Goal: Task Accomplishment & Management: Complete application form

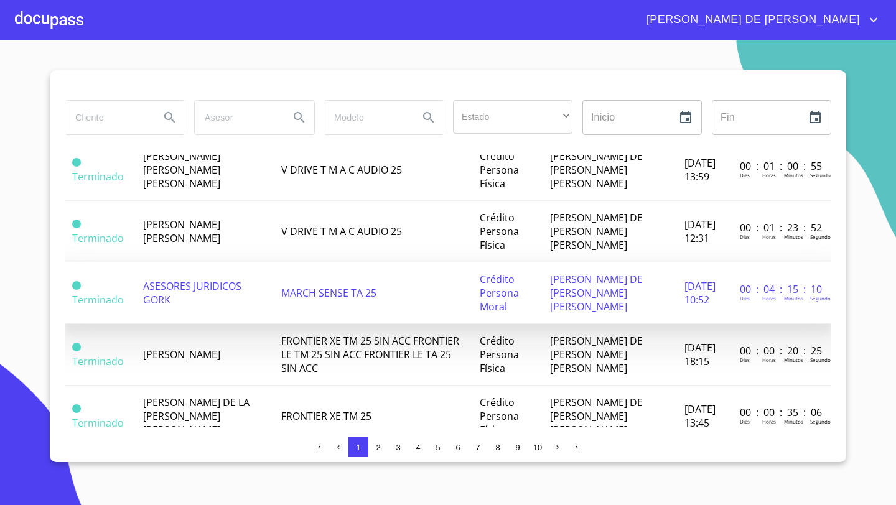
scroll to position [256, 0]
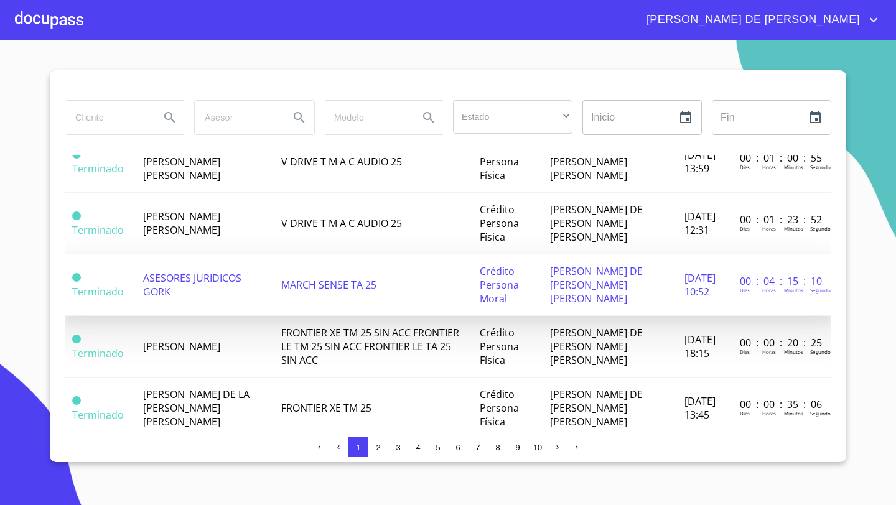
click at [216, 292] on td "ASESORES JURIDICOS GORK" at bounding box center [205, 285] width 138 height 62
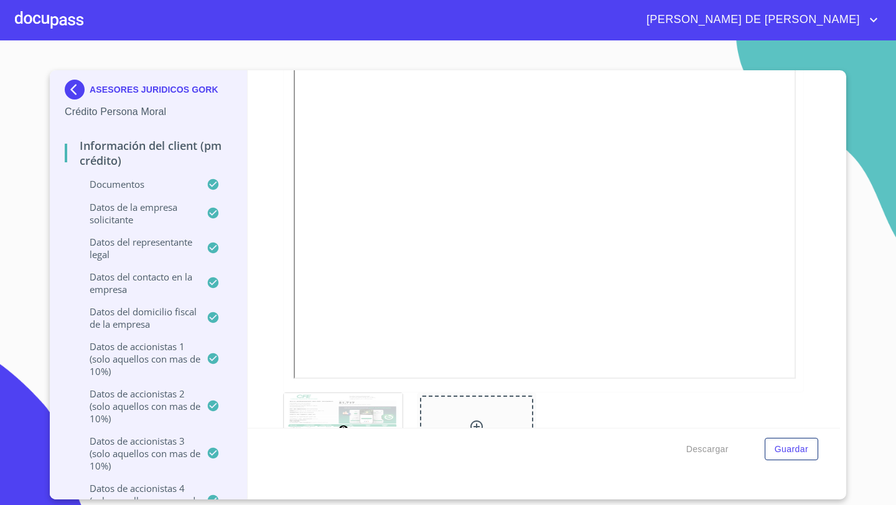
scroll to position [682, 0]
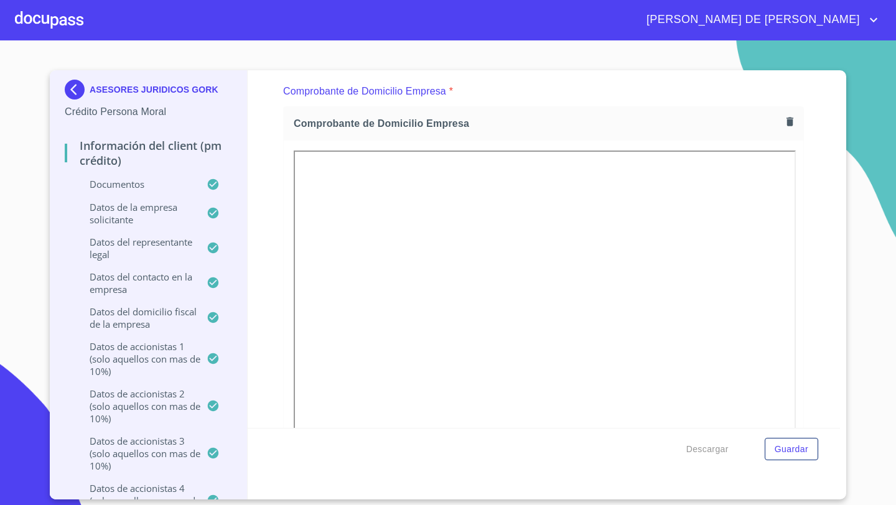
click at [786, 124] on icon "button" at bounding box center [790, 122] width 12 height 12
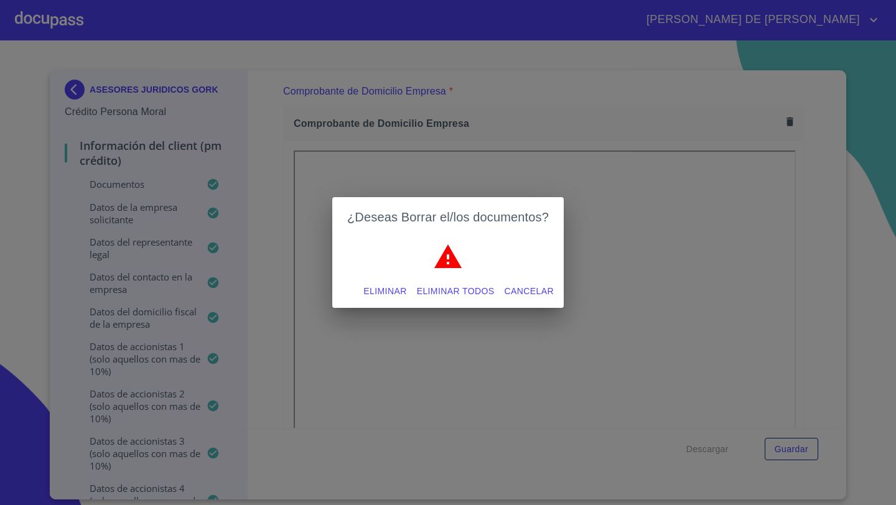
click at [378, 292] on span "Eliminar" at bounding box center [384, 292] width 43 height 16
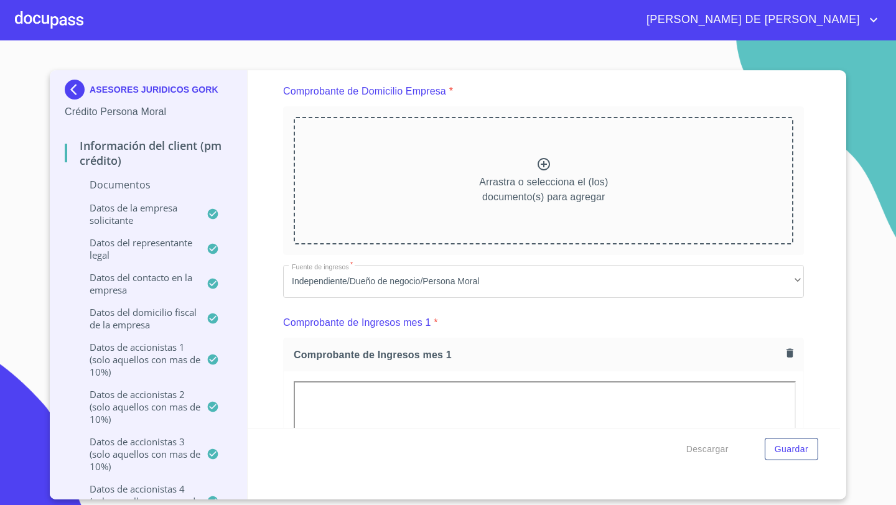
click at [540, 162] on icon at bounding box center [543, 164] width 15 height 15
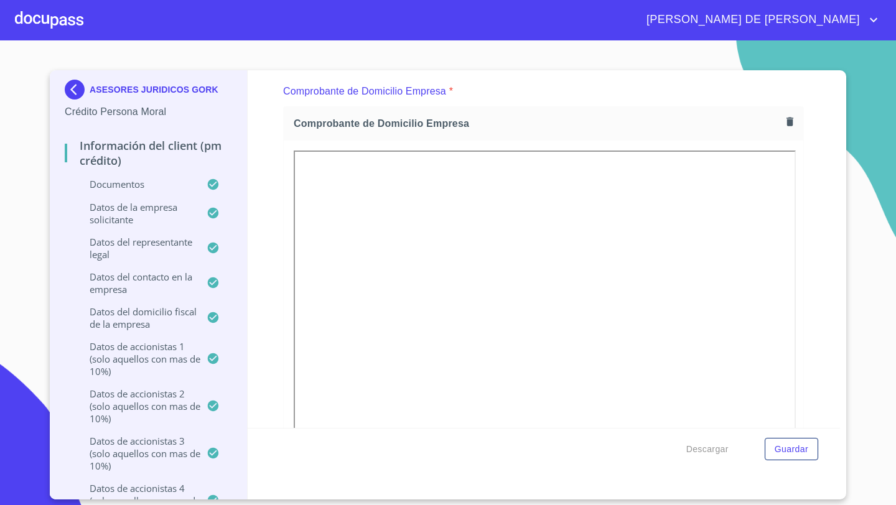
click at [790, 121] on icon "button" at bounding box center [789, 122] width 7 height 9
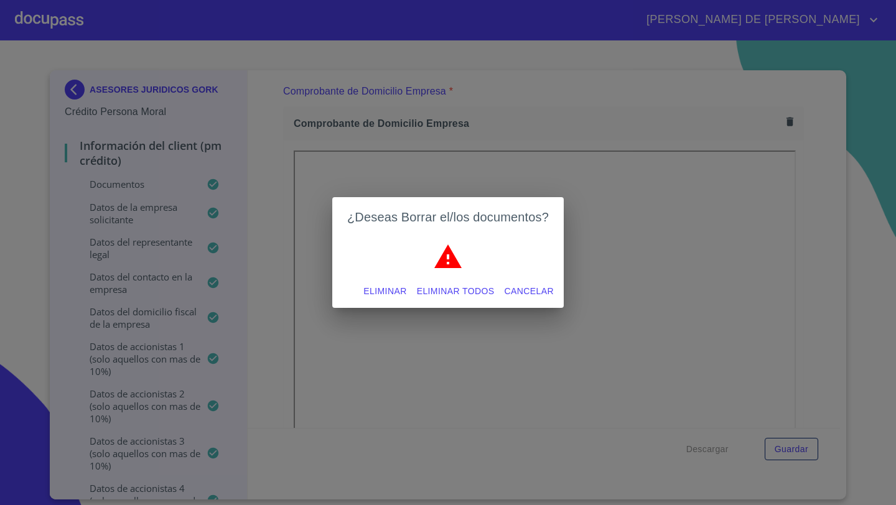
click at [378, 290] on span "Eliminar" at bounding box center [384, 292] width 43 height 16
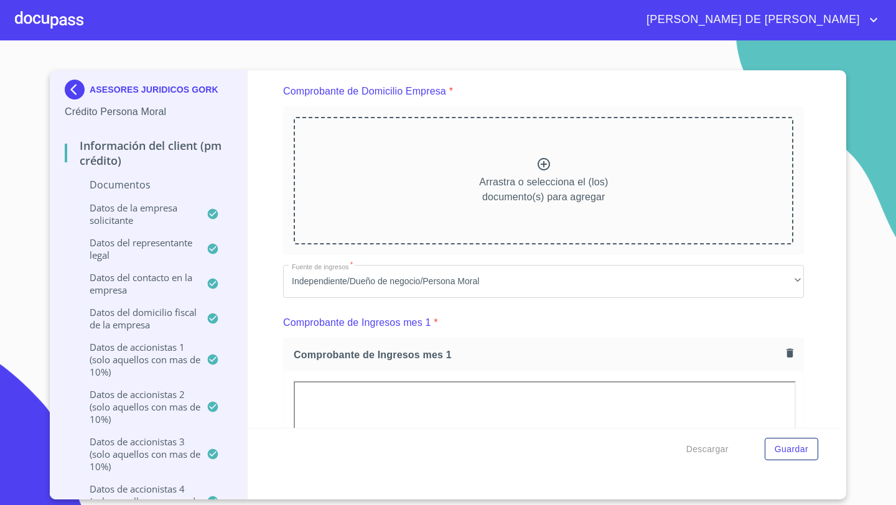
click at [550, 158] on icon at bounding box center [543, 164] width 15 height 15
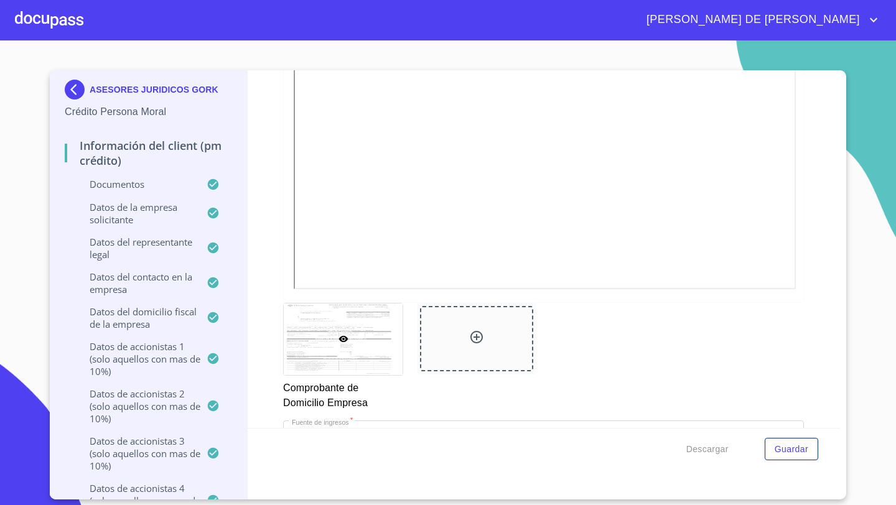
scroll to position [877, 0]
click at [795, 455] on span "Guardar" at bounding box center [792, 450] width 34 height 16
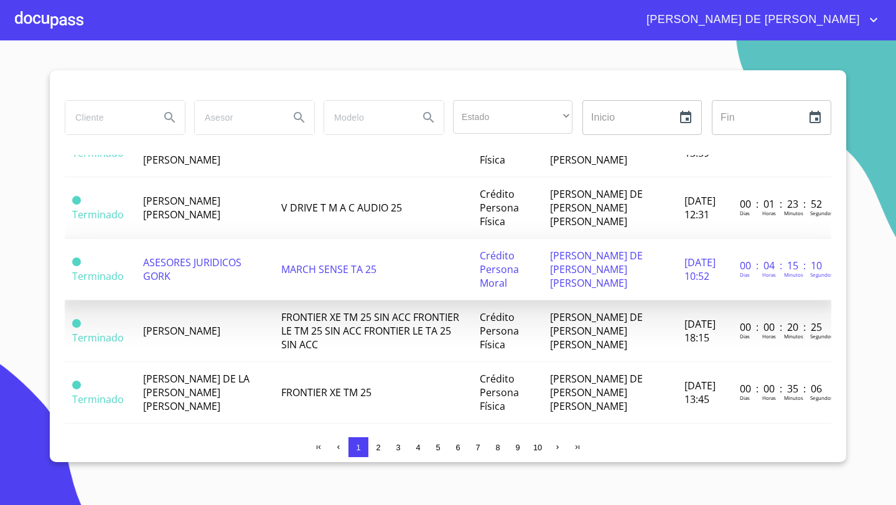
scroll to position [264, 0]
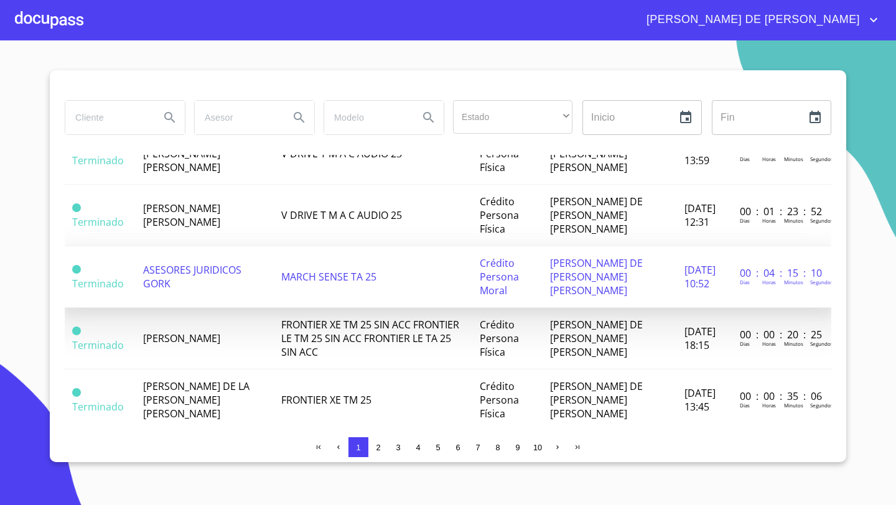
click at [183, 280] on span "ASESORES JURIDICOS GORK" at bounding box center [192, 276] width 98 height 27
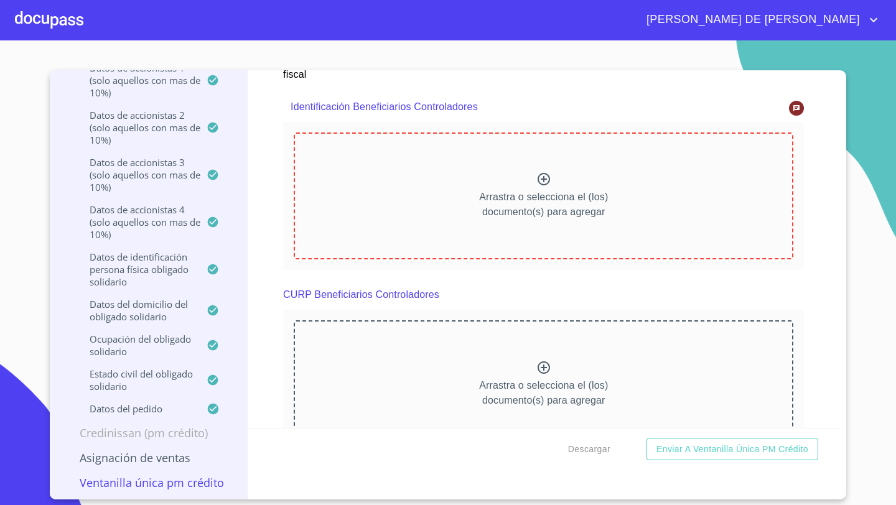
scroll to position [7215, 0]
click at [796, 105] on icon at bounding box center [796, 108] width 7 height 7
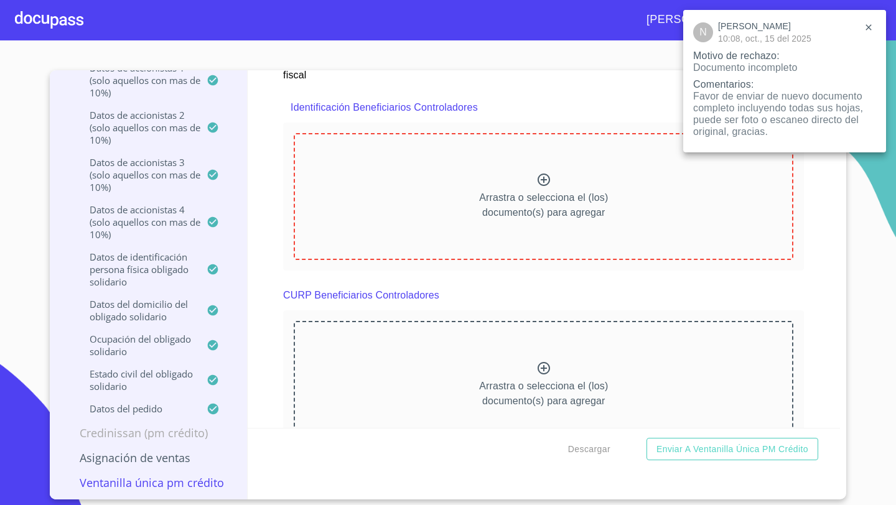
click at [260, 195] on div at bounding box center [448, 252] width 896 height 505
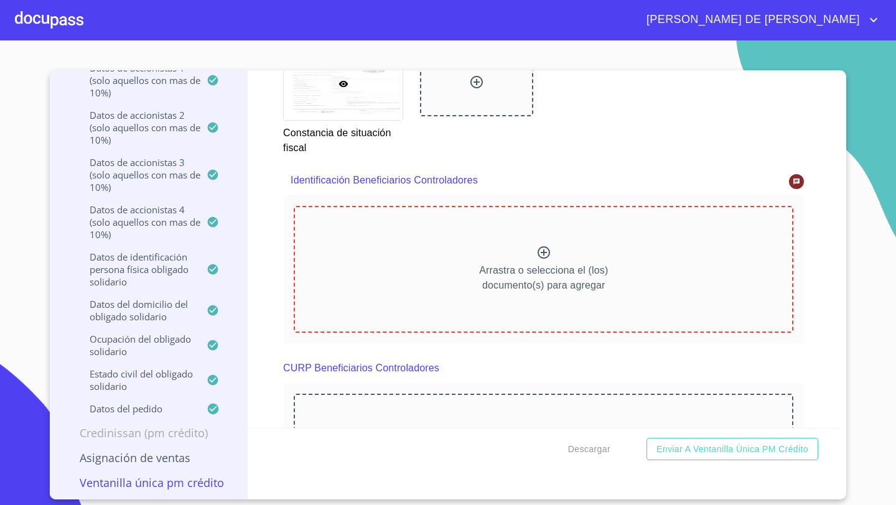
scroll to position [7117, 0]
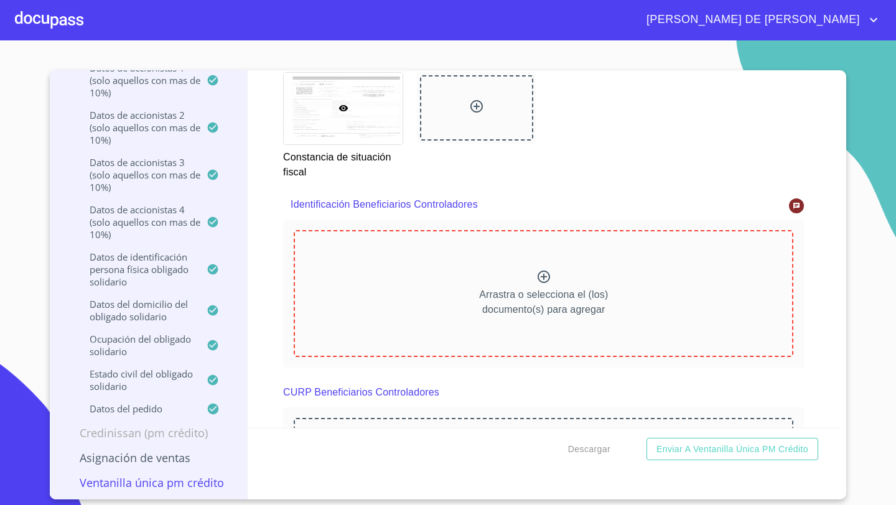
click at [559, 266] on div "Arrastra o selecciona el (los) documento(s) para agregar" at bounding box center [544, 293] width 500 height 127
click at [554, 288] on p "Arrastra o selecciona el (los) documento(s) para agregar" at bounding box center [543, 302] width 129 height 30
click at [547, 278] on icon at bounding box center [544, 277] width 12 height 12
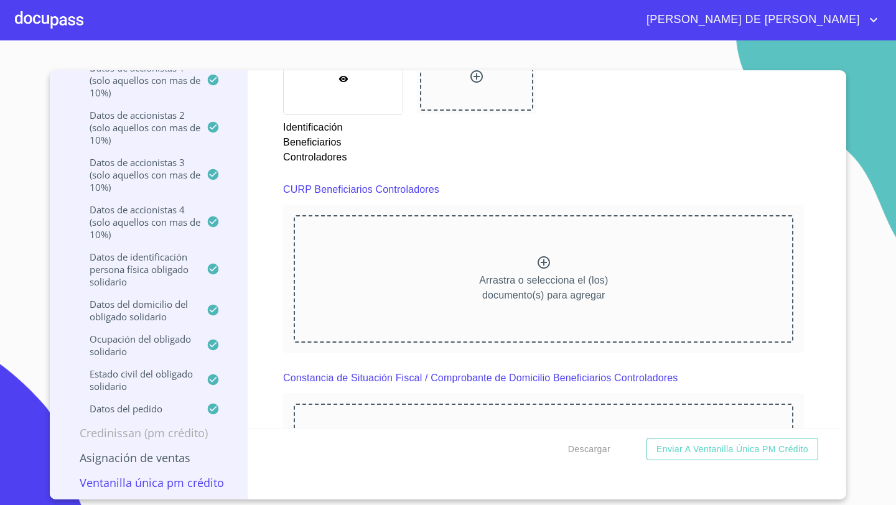
scroll to position [7694, 0]
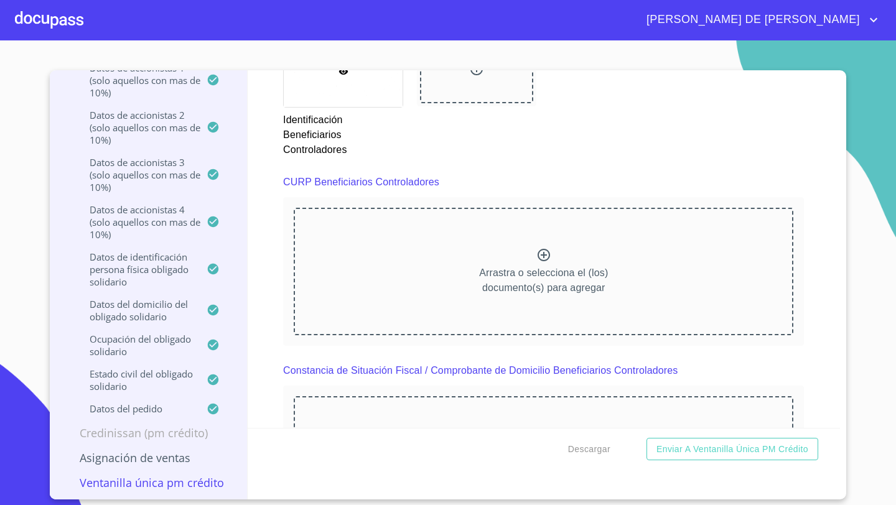
click at [536, 254] on icon at bounding box center [543, 255] width 15 height 15
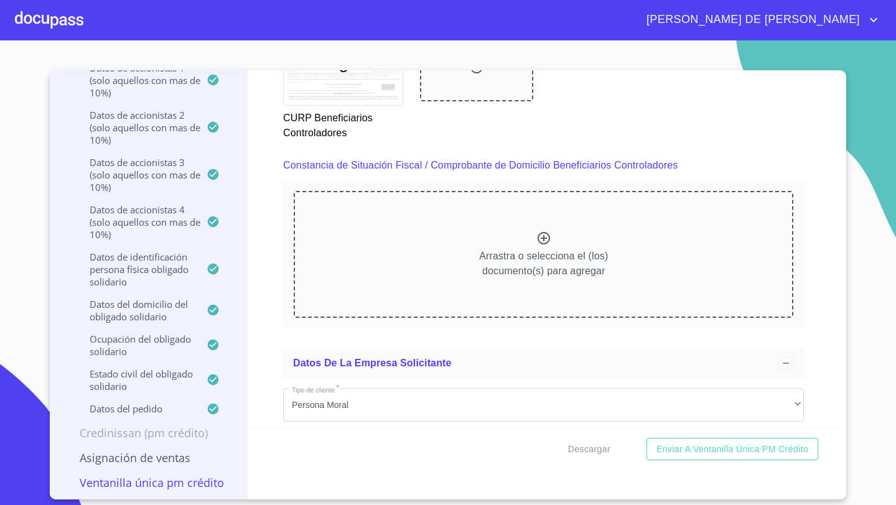
scroll to position [8252, 0]
click at [516, 248] on p "Arrastra o selecciona el (los) documento(s) para agregar" at bounding box center [543, 263] width 129 height 30
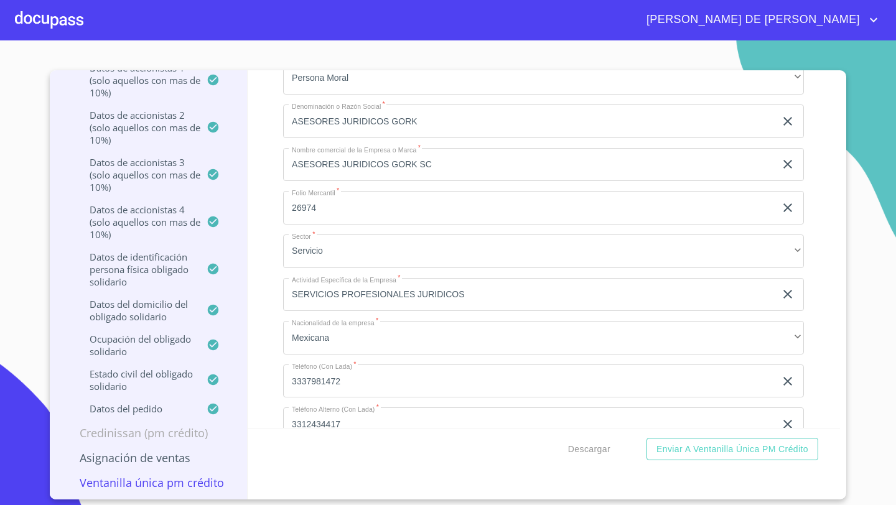
scroll to position [8965, 0]
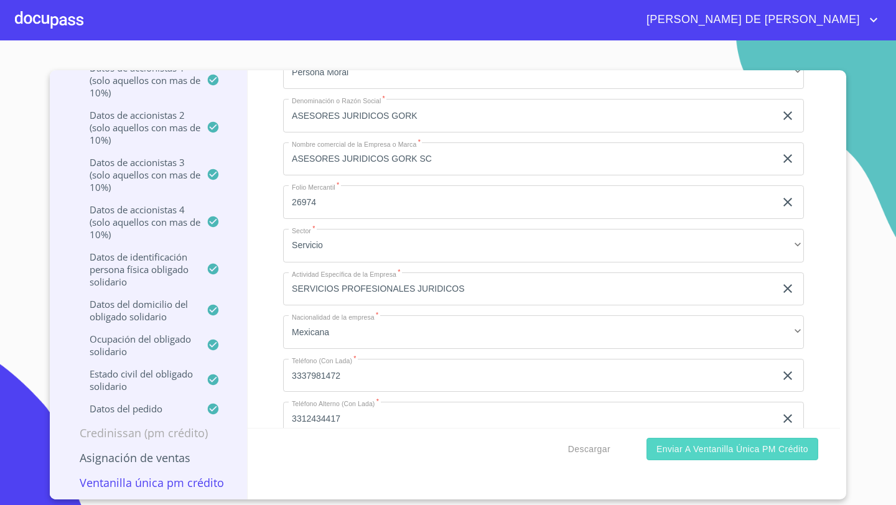
click at [701, 447] on span "Enviar a Ventanilla única PM crédito" at bounding box center [732, 450] width 152 height 16
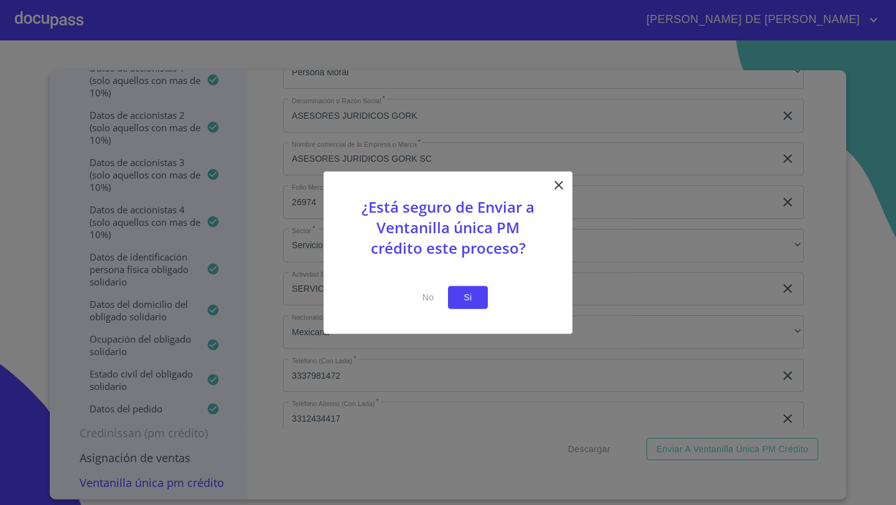
click at [478, 302] on button "Si" at bounding box center [468, 297] width 40 height 23
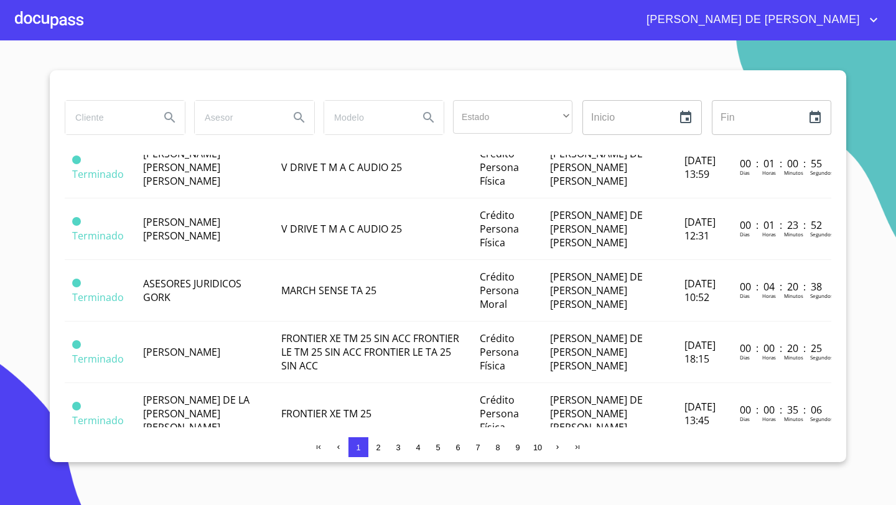
scroll to position [249, 0]
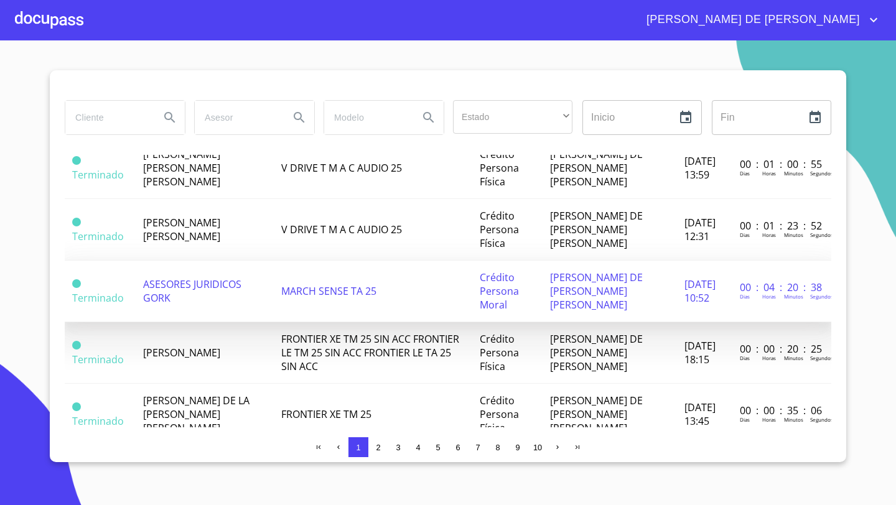
click at [193, 284] on td "ASESORES JURIDICOS GORK" at bounding box center [205, 292] width 138 height 62
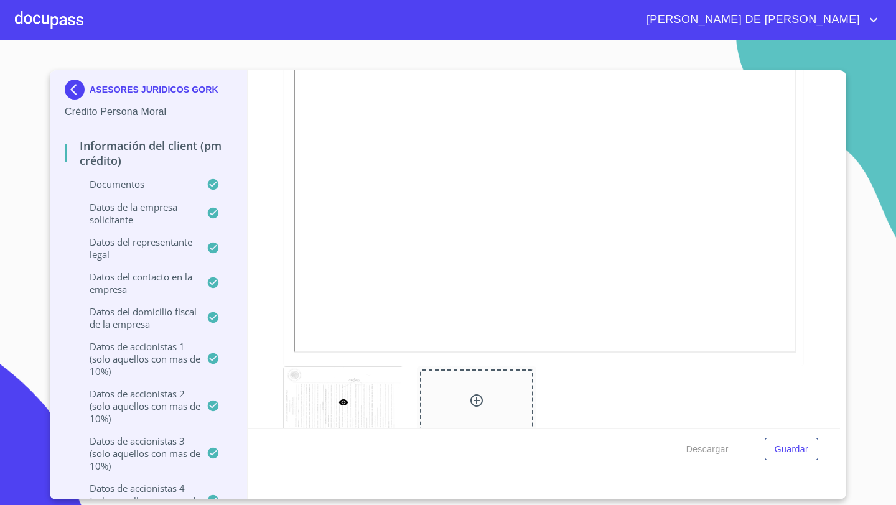
scroll to position [3554, 0]
click at [276, 192] on div "Información del Client (PM crédito) Documentos Documento de identificación repr…" at bounding box center [544, 249] width 593 height 358
click at [468, 398] on div at bounding box center [476, 404] width 113 height 65
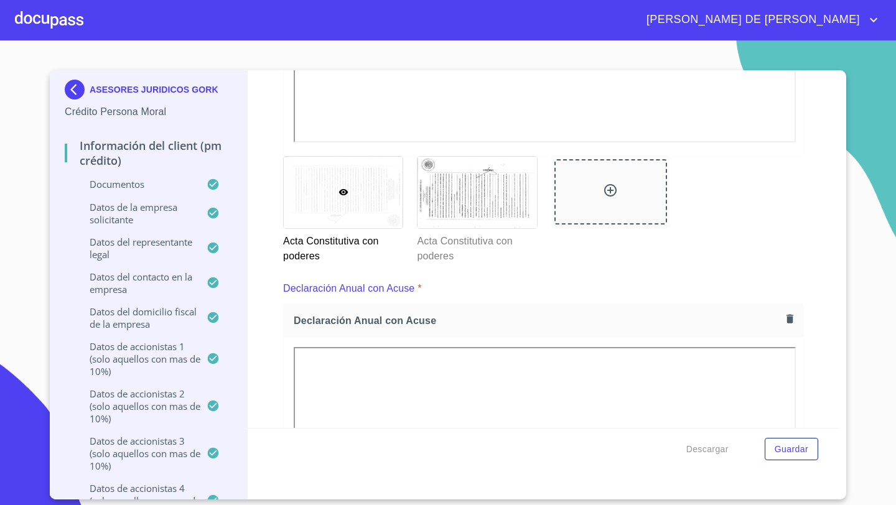
scroll to position [3666, 0]
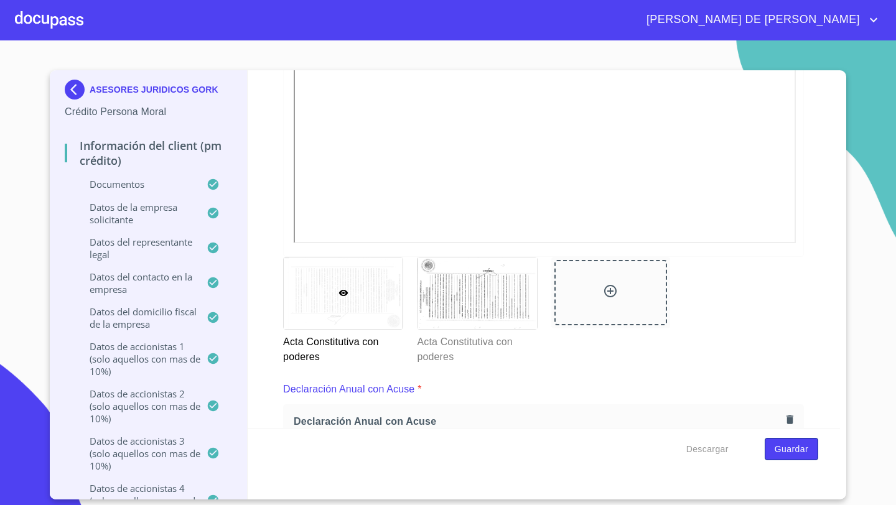
click at [790, 442] on span "Guardar" at bounding box center [792, 450] width 34 height 16
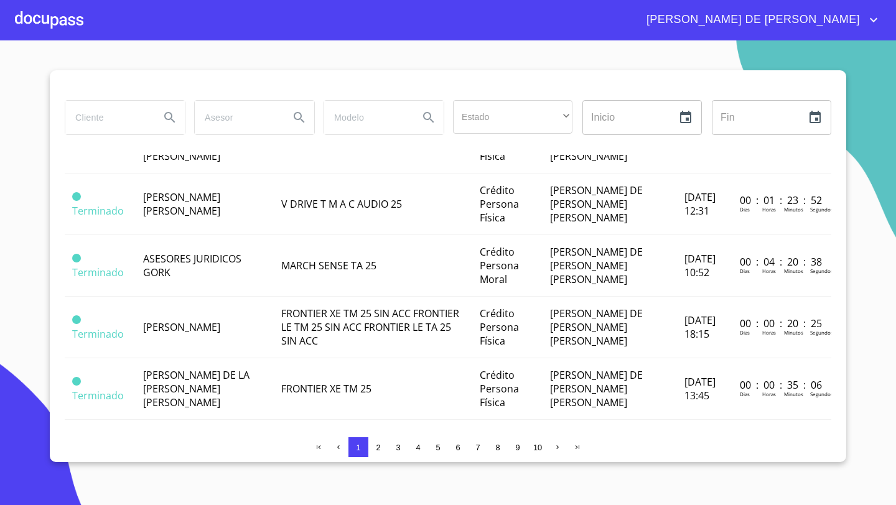
scroll to position [276, 0]
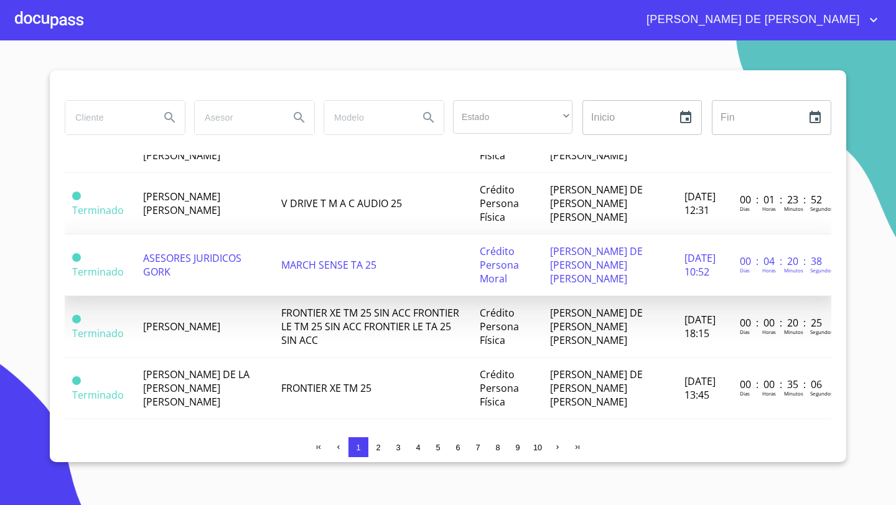
click at [184, 269] on span "ASESORES JURIDICOS GORK" at bounding box center [192, 264] width 98 height 27
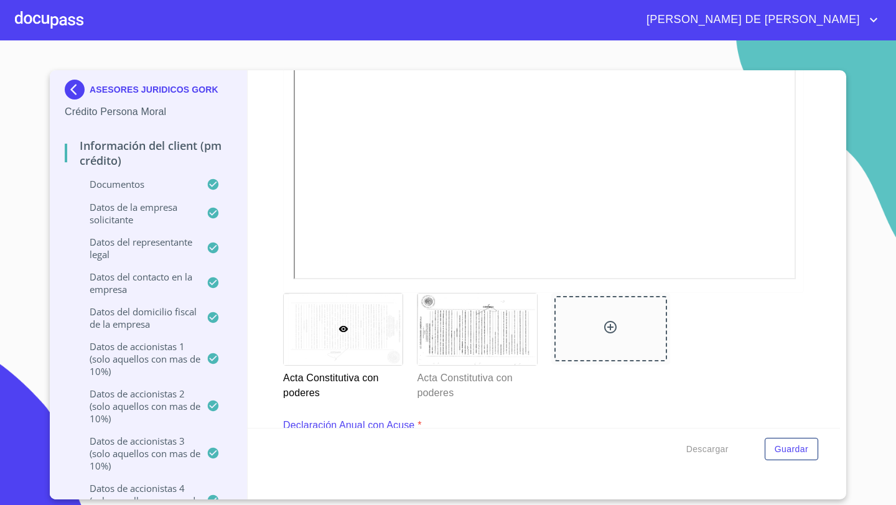
scroll to position [3700, 0]
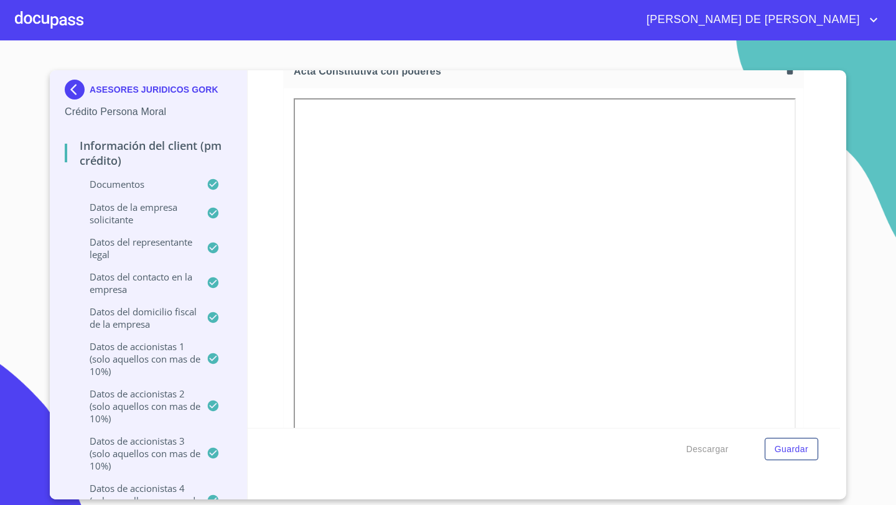
scroll to position [3477, 0]
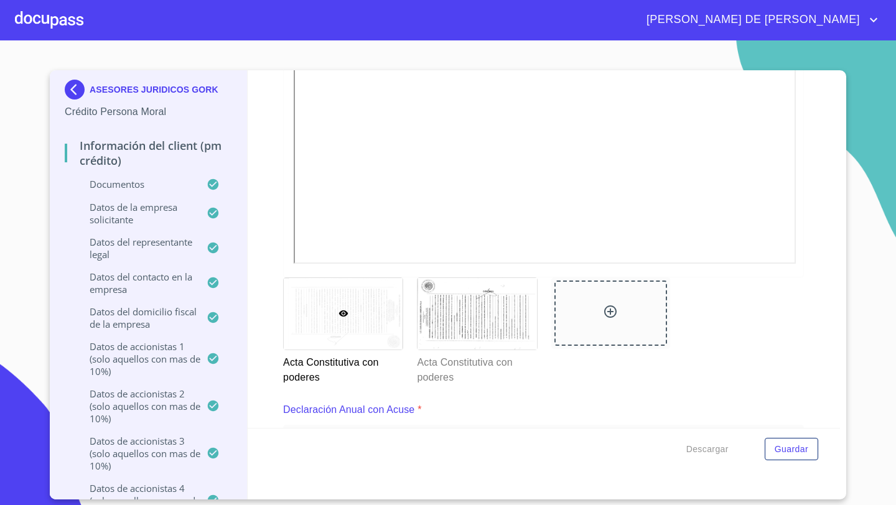
click at [345, 304] on div at bounding box center [343, 314] width 119 height 72
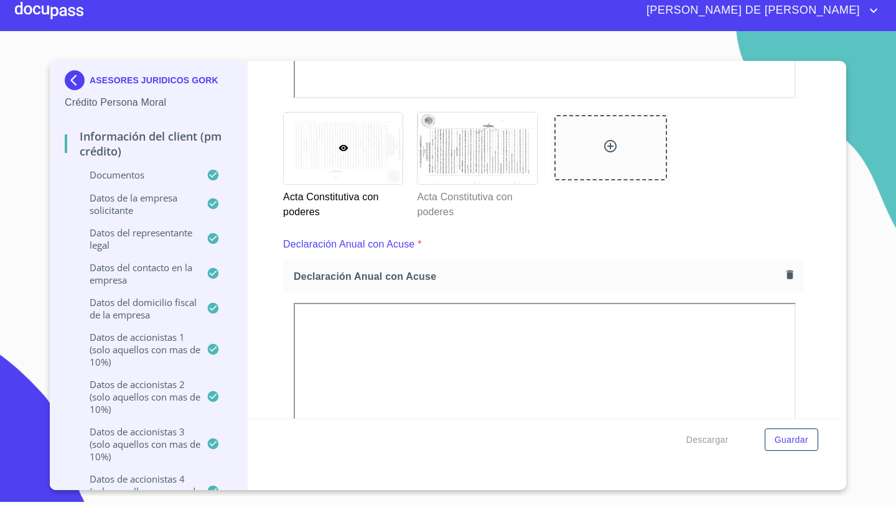
scroll to position [3798, 0]
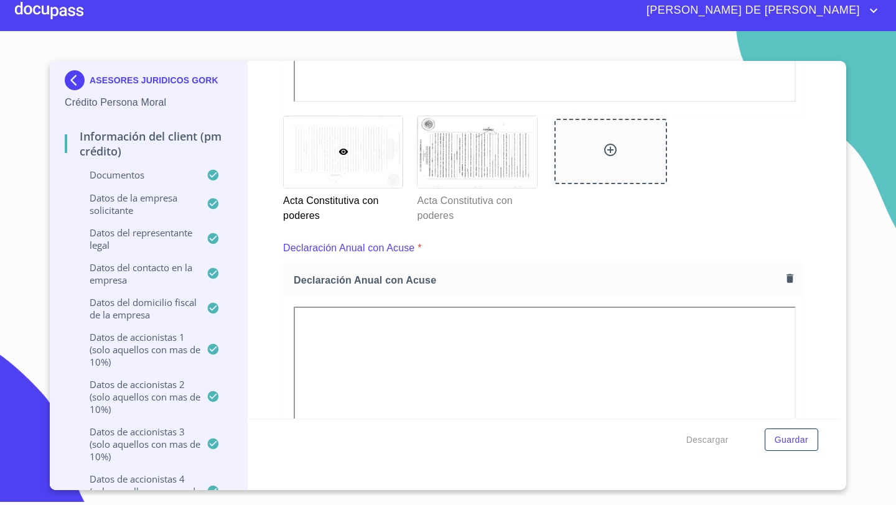
click at [259, 186] on div "Información del Client (PM crédito) Documentos Documento de identificación repr…" at bounding box center [544, 240] width 593 height 358
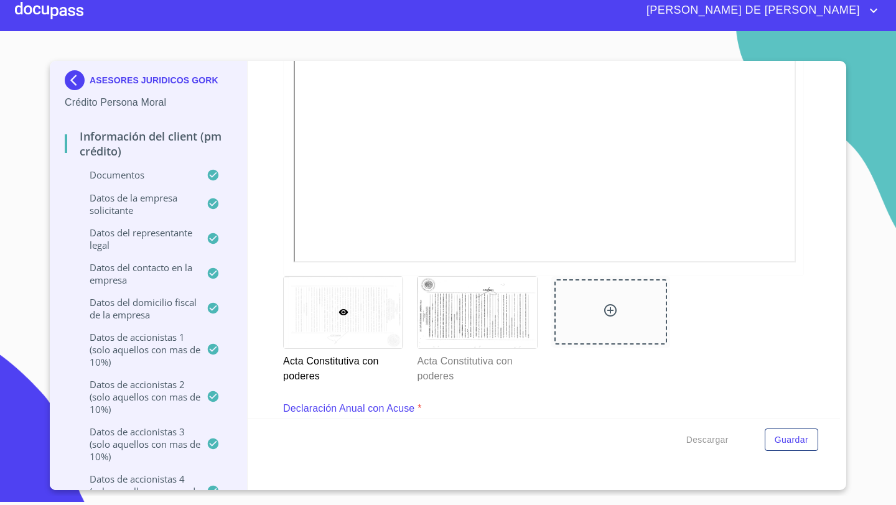
scroll to position [3637, 0]
click at [359, 316] on div at bounding box center [343, 313] width 119 height 72
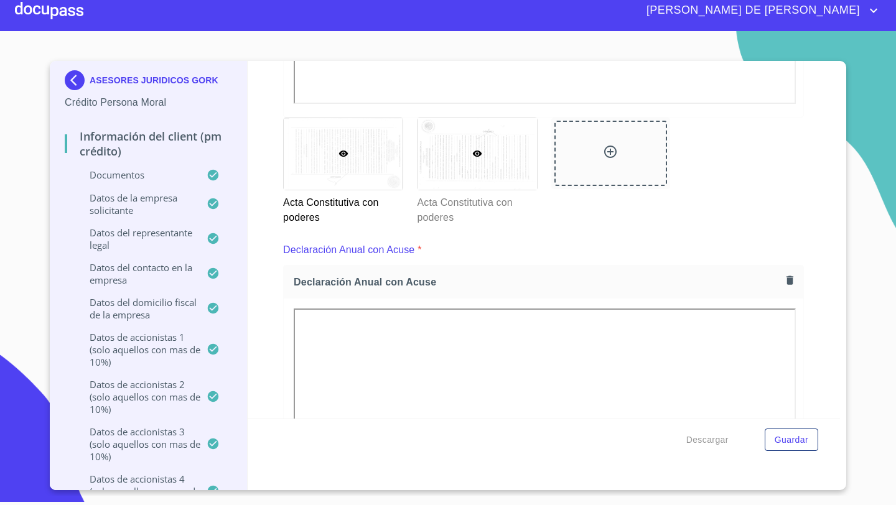
click at [449, 165] on div at bounding box center [476, 154] width 119 height 72
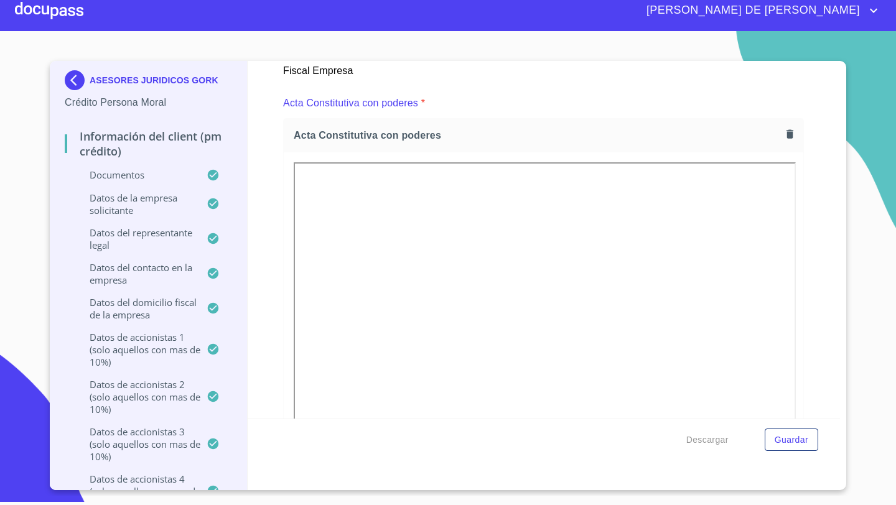
scroll to position [3383, 0]
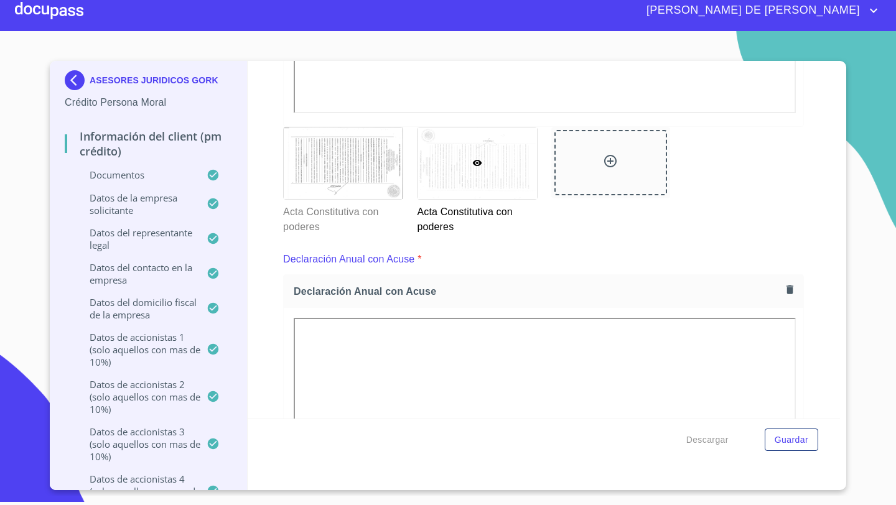
click at [468, 159] on div at bounding box center [476, 164] width 119 height 72
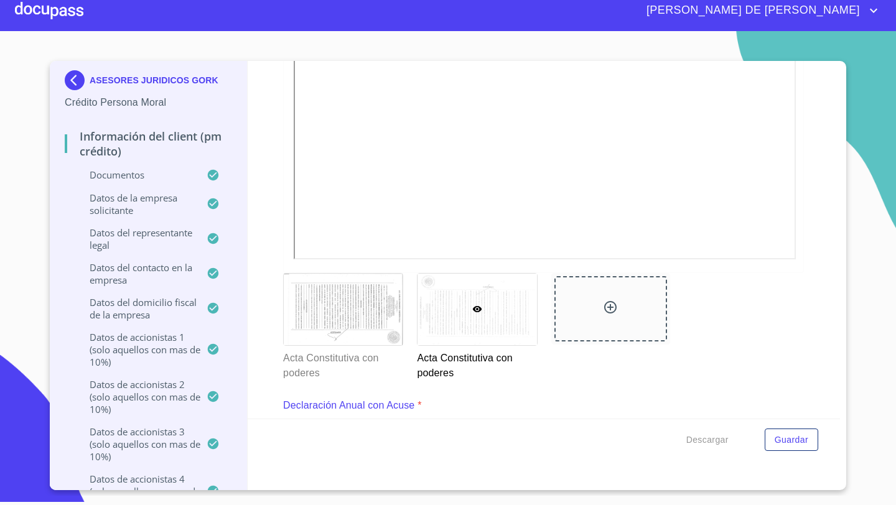
scroll to position [3716, 0]
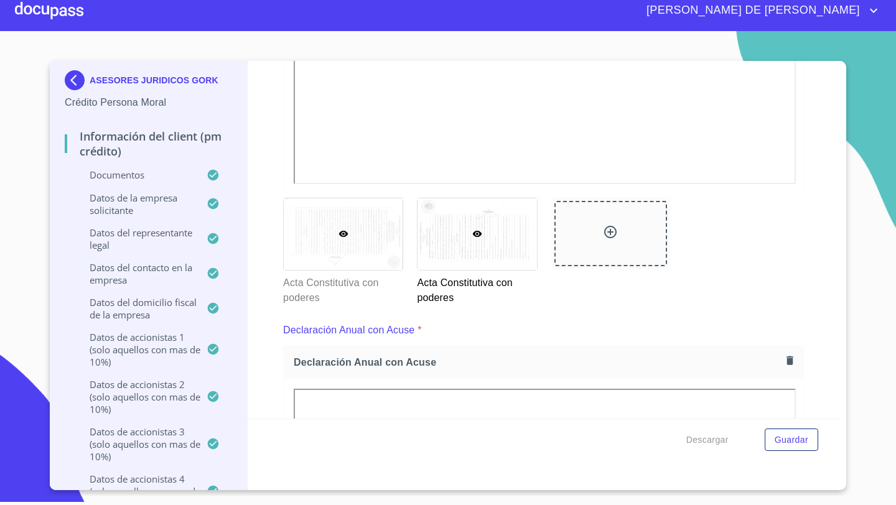
click at [340, 220] on div at bounding box center [343, 234] width 119 height 72
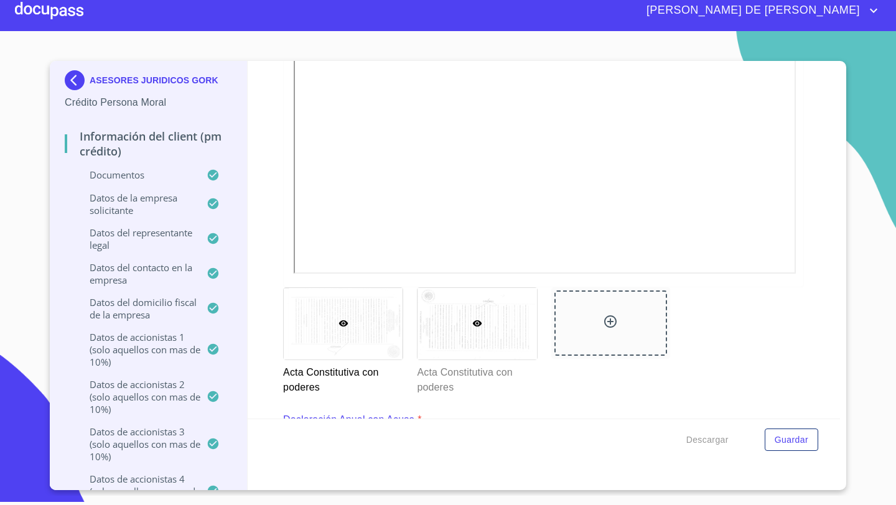
scroll to position [3625, 0]
click at [56, 9] on div at bounding box center [49, 11] width 68 height 40
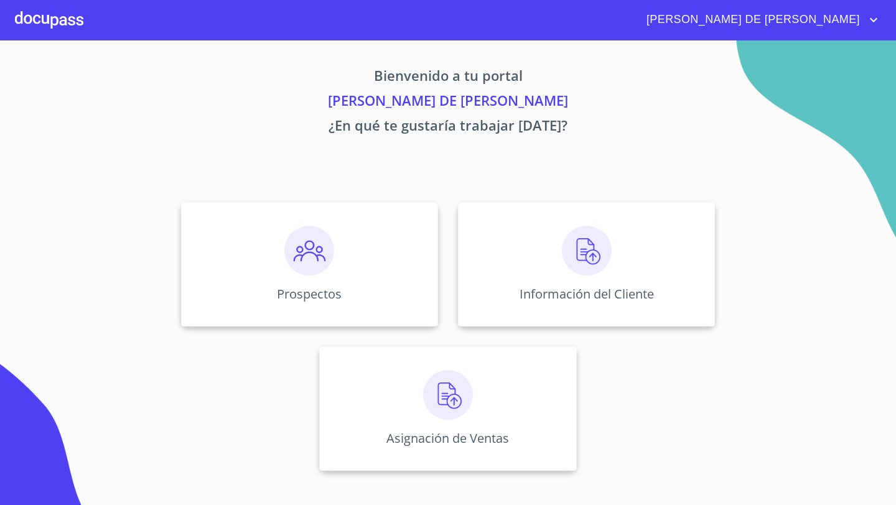
click at [65, 22] on div at bounding box center [49, 20] width 68 height 40
